Goal: Complete application form

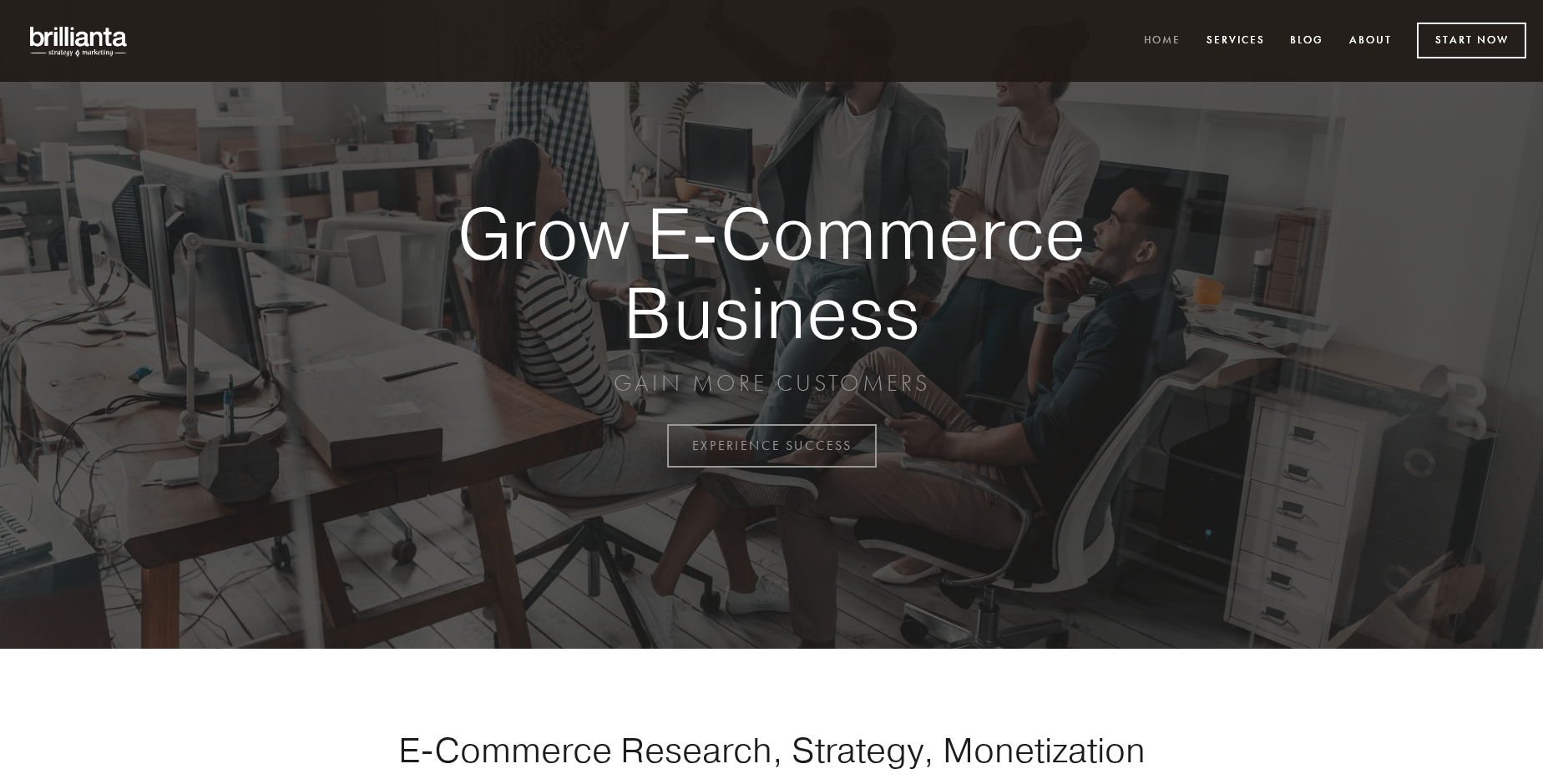
scroll to position [4375, 0]
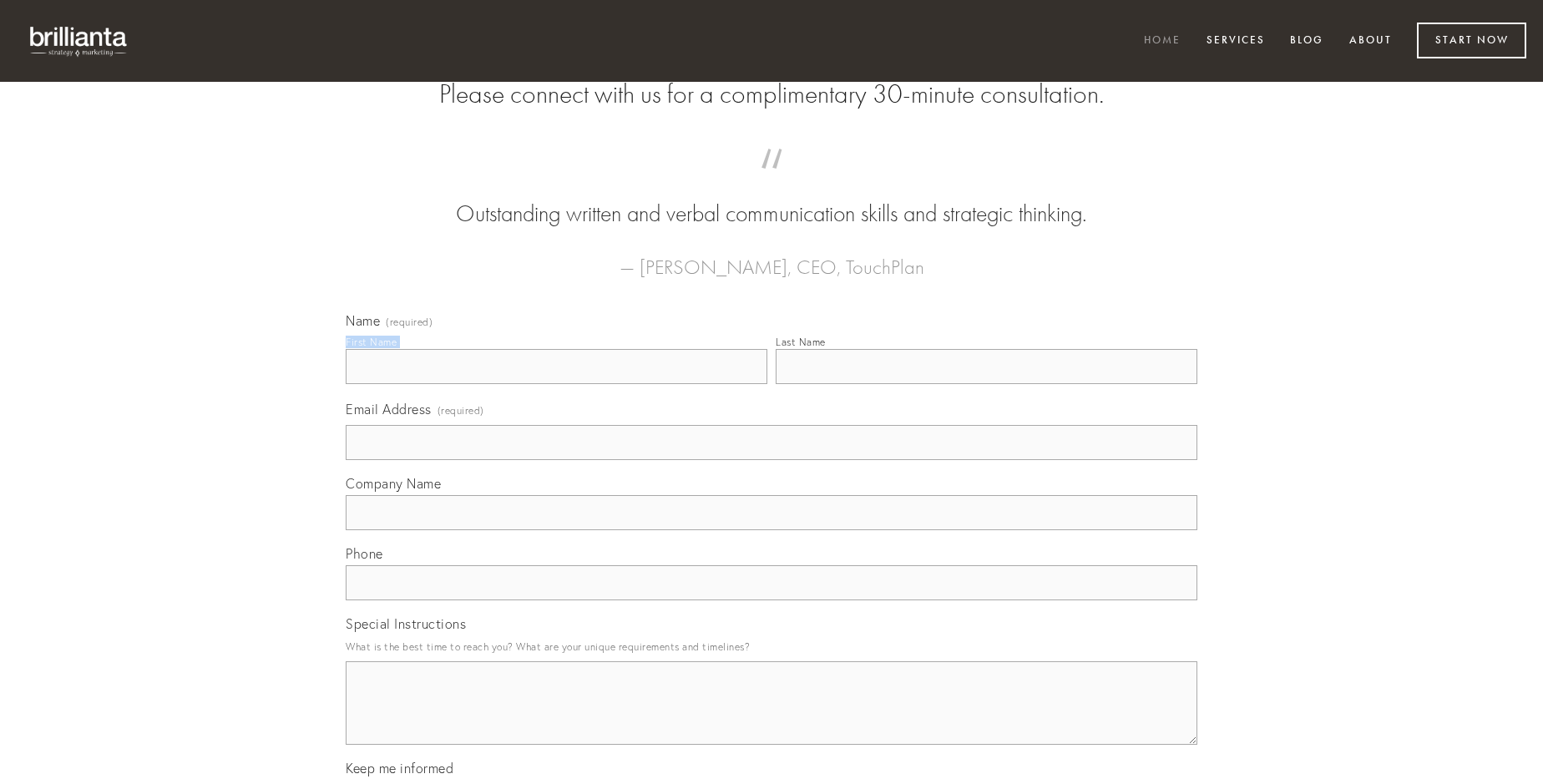
type input "[PERSON_NAME]"
click at [986, 384] on input "Last Name" at bounding box center [986, 366] width 422 height 35
type input "[PERSON_NAME]"
click at [772, 460] on input "Email Address (required)" at bounding box center [772, 442] width 852 height 35
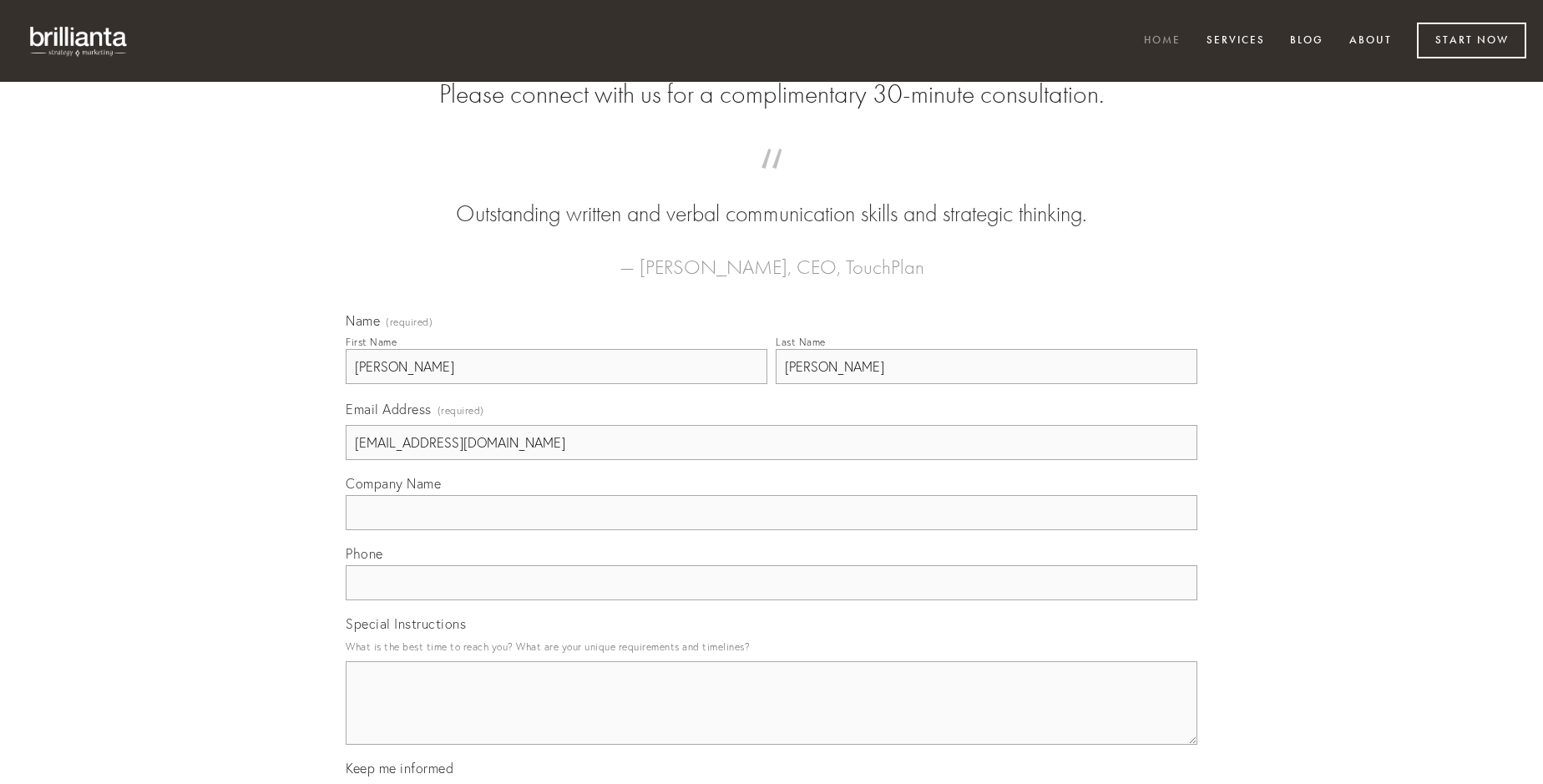
type input "[EMAIL_ADDRESS][DOMAIN_NAME]"
click at [772, 530] on input "Company Name" at bounding box center [772, 512] width 852 height 35
type input "vis"
click at [772, 600] on input "text" at bounding box center [772, 582] width 852 height 35
click at [772, 718] on textarea "Special Instructions" at bounding box center [772, 703] width 852 height 84
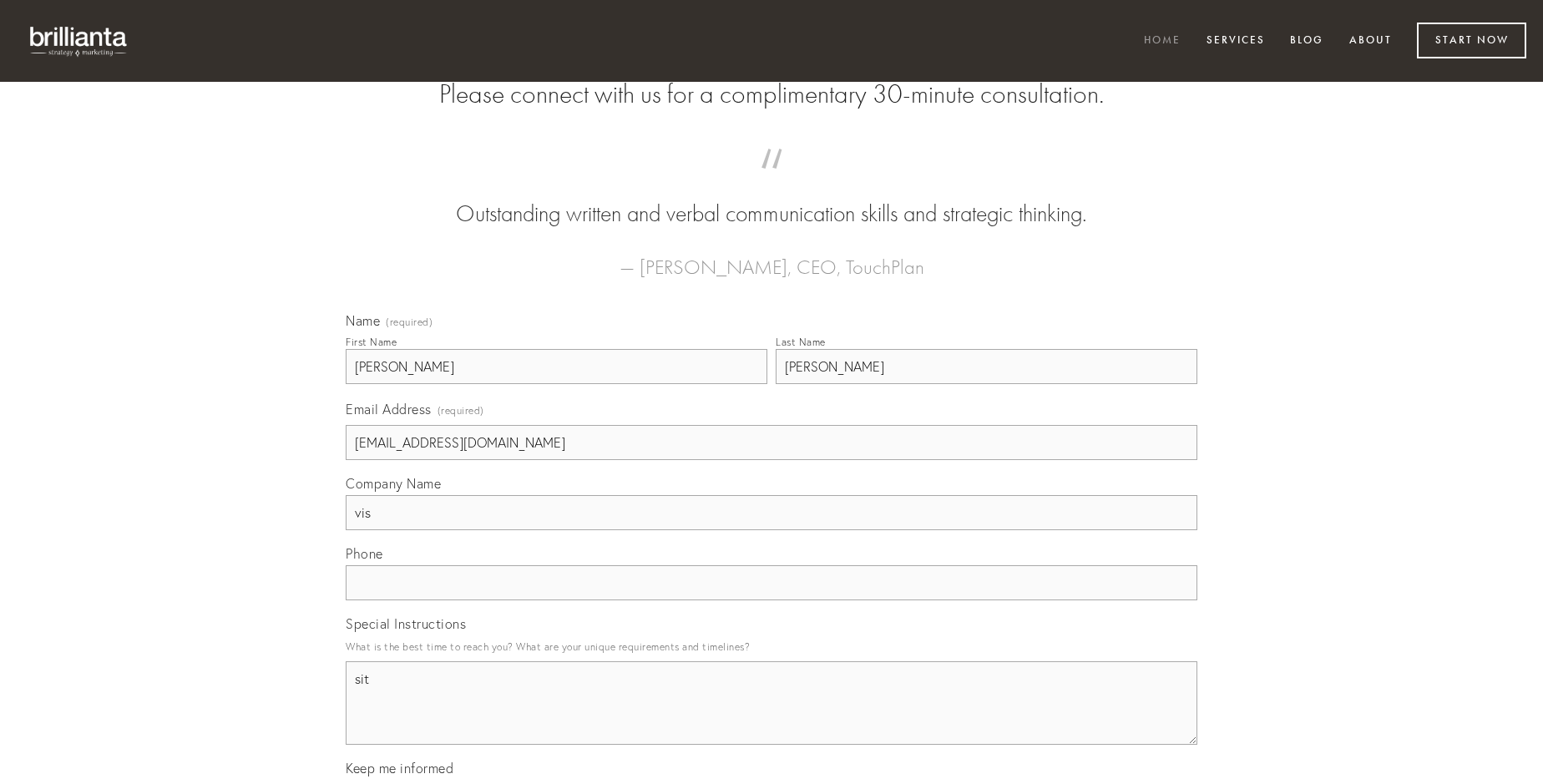
type textarea "sit"
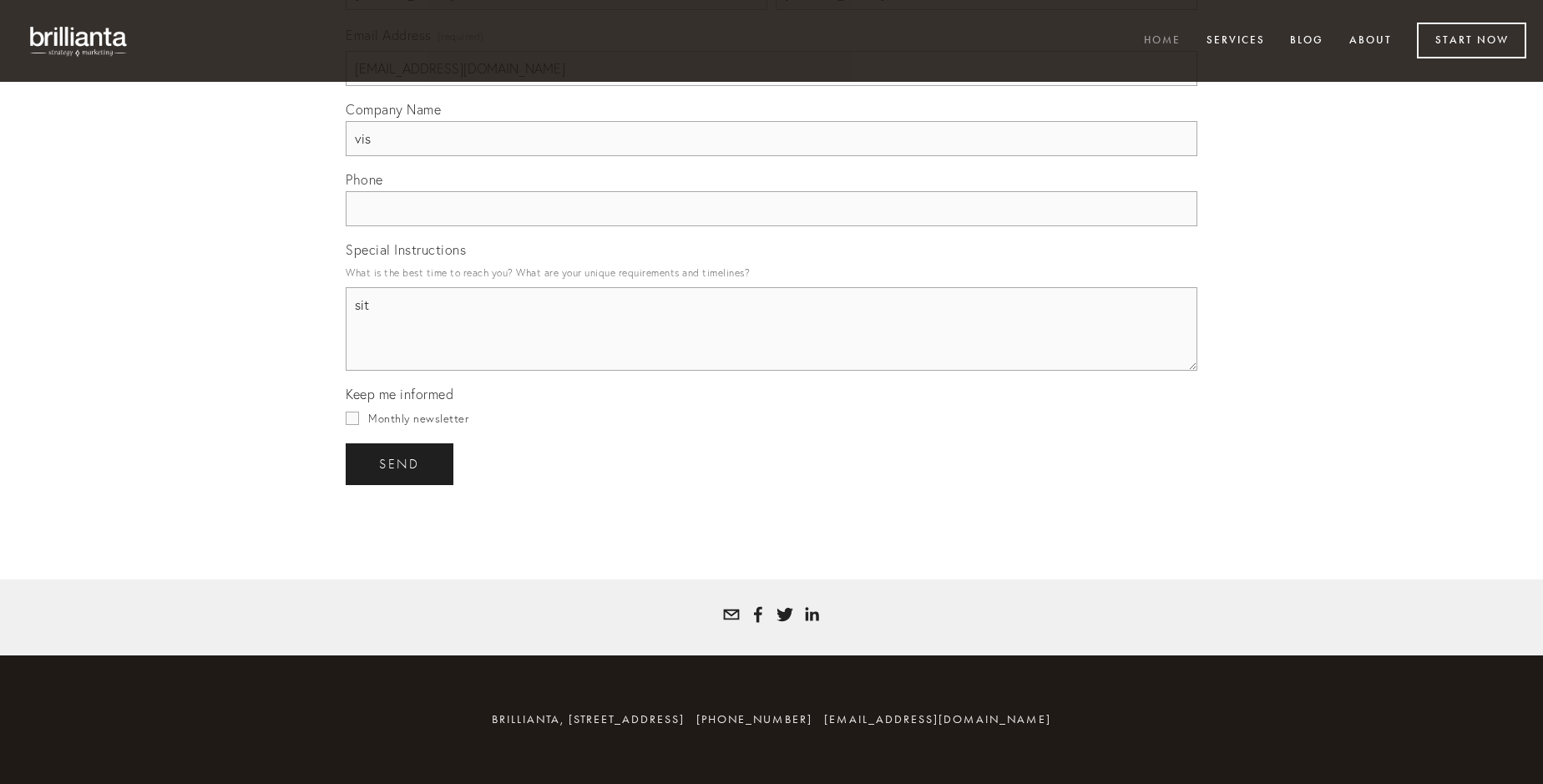
click at [401, 463] on span "send" at bounding box center [399, 463] width 41 height 15
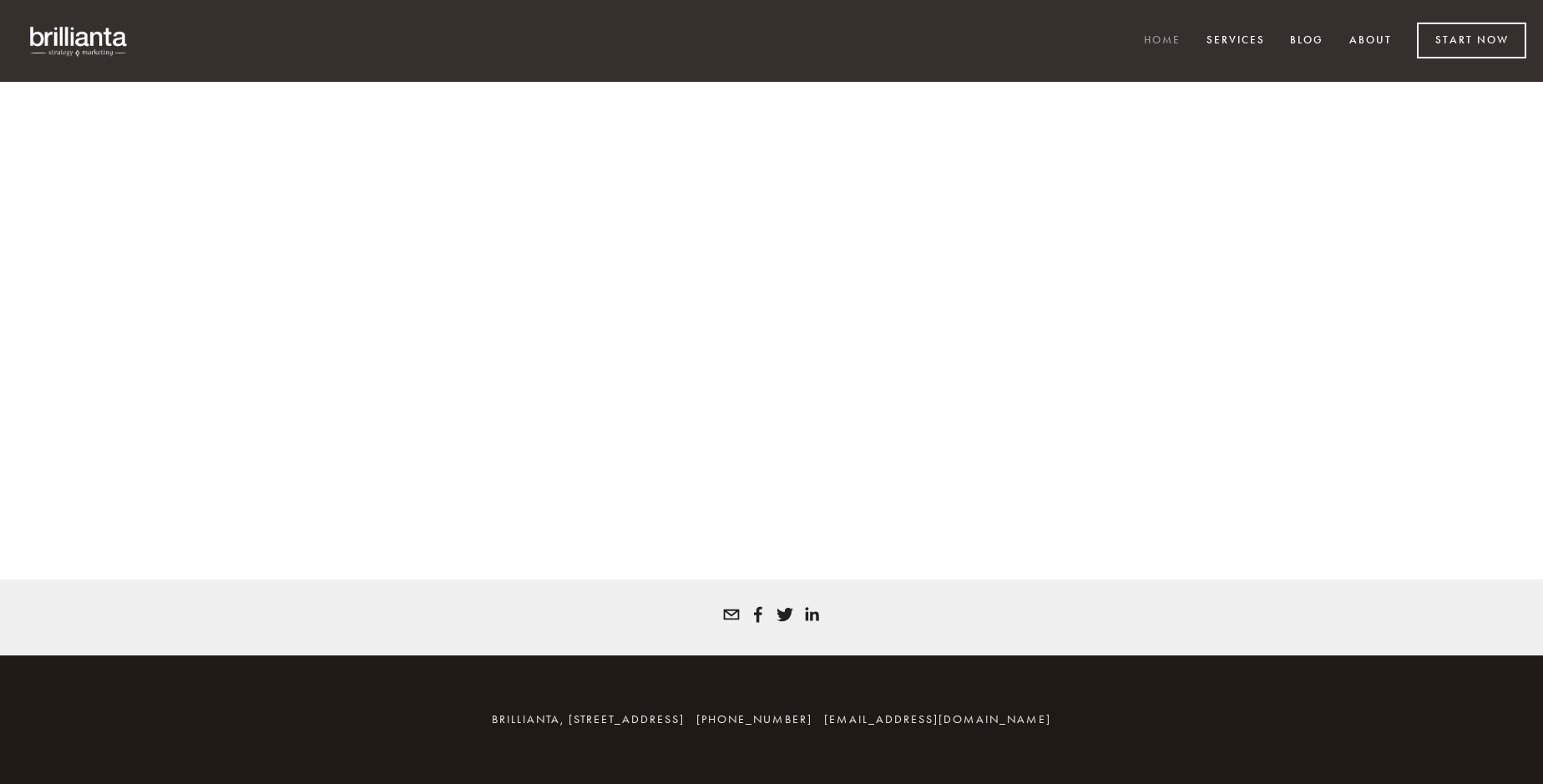
scroll to position [4353, 0]
